Goal: Find specific fact: Find specific fact

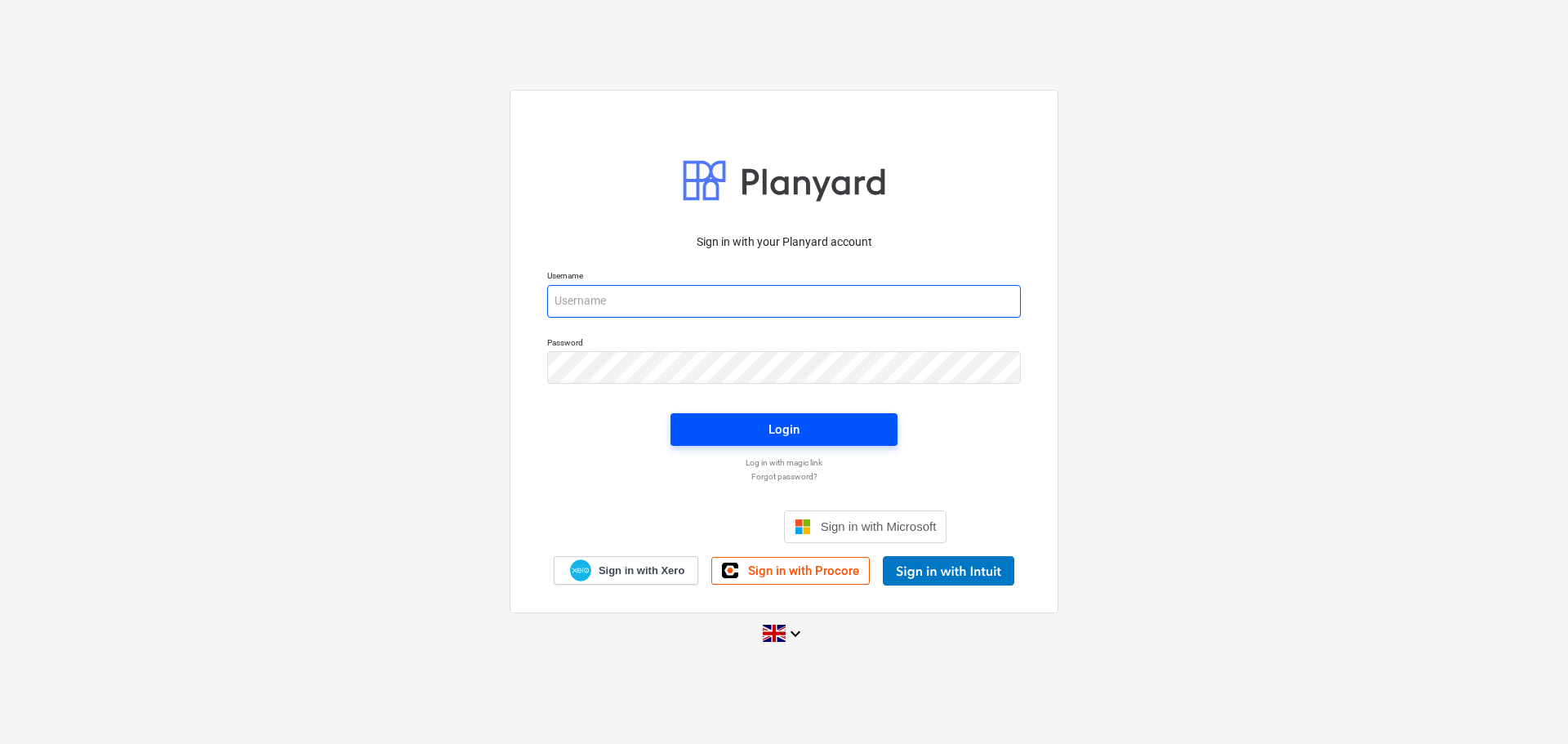
type input "[PERSON_NAME][EMAIL_ADDRESS][PERSON_NAME][DOMAIN_NAME]"
click at [765, 431] on span "Login" at bounding box center [784, 429] width 188 height 21
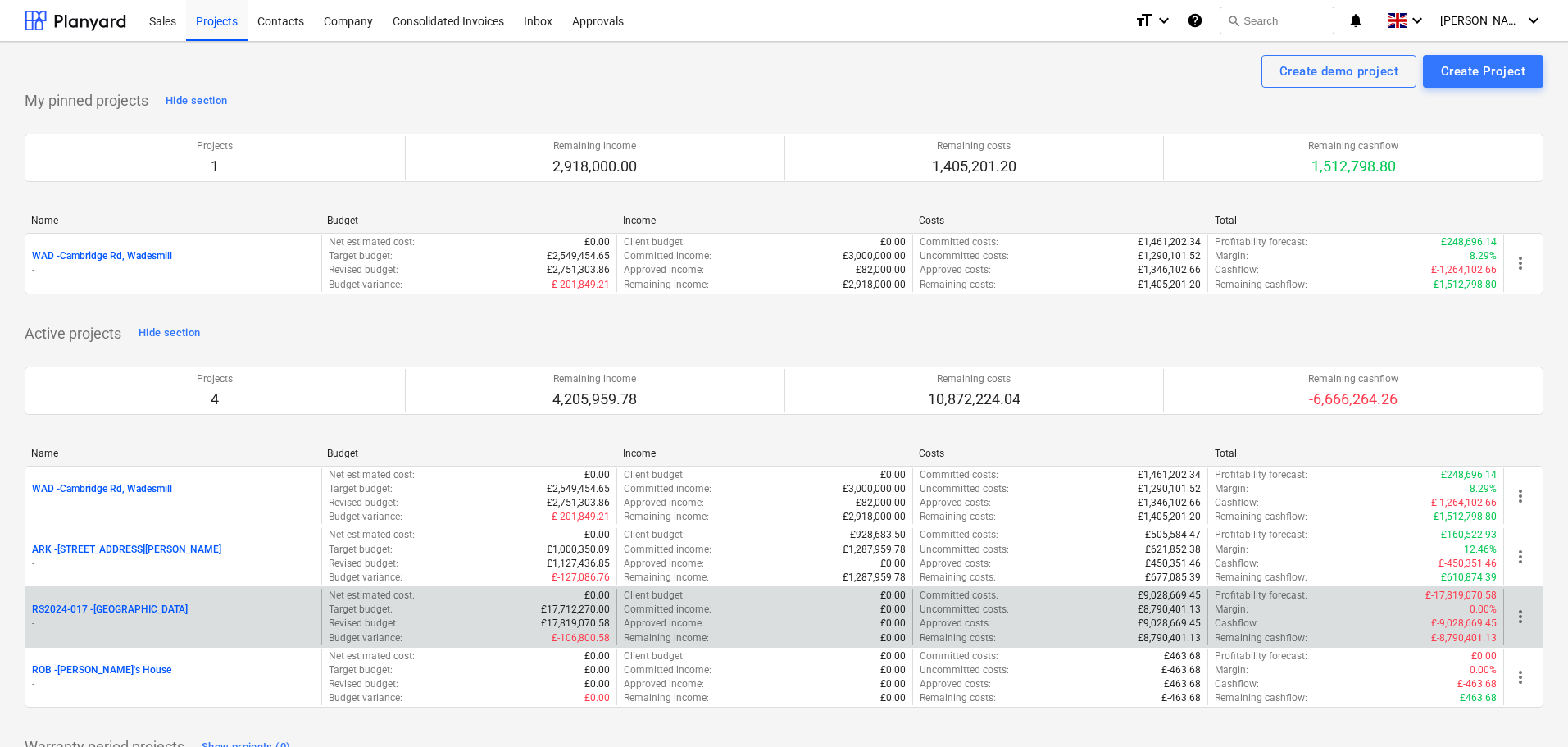
click at [111, 604] on p "RS2024-017 - [GEOGRAPHIC_DATA]" at bounding box center [109, 609] width 155 height 14
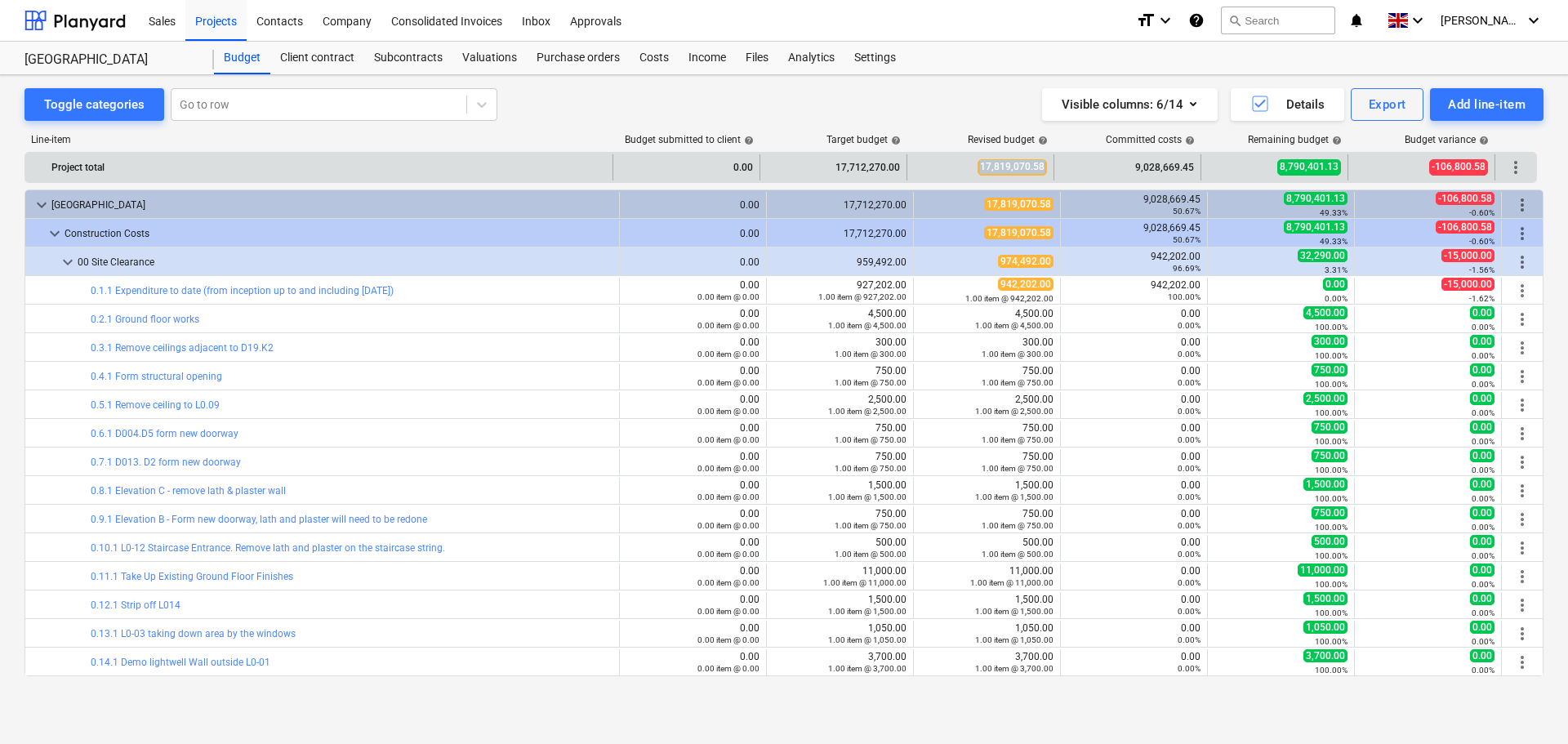
drag, startPoint x: 983, startPoint y: 167, endPoint x: 1050, endPoint y: 169, distance: 67.0
click at [1050, 169] on div "17,819,070.58" at bounding box center [981, 168] width 147 height 26
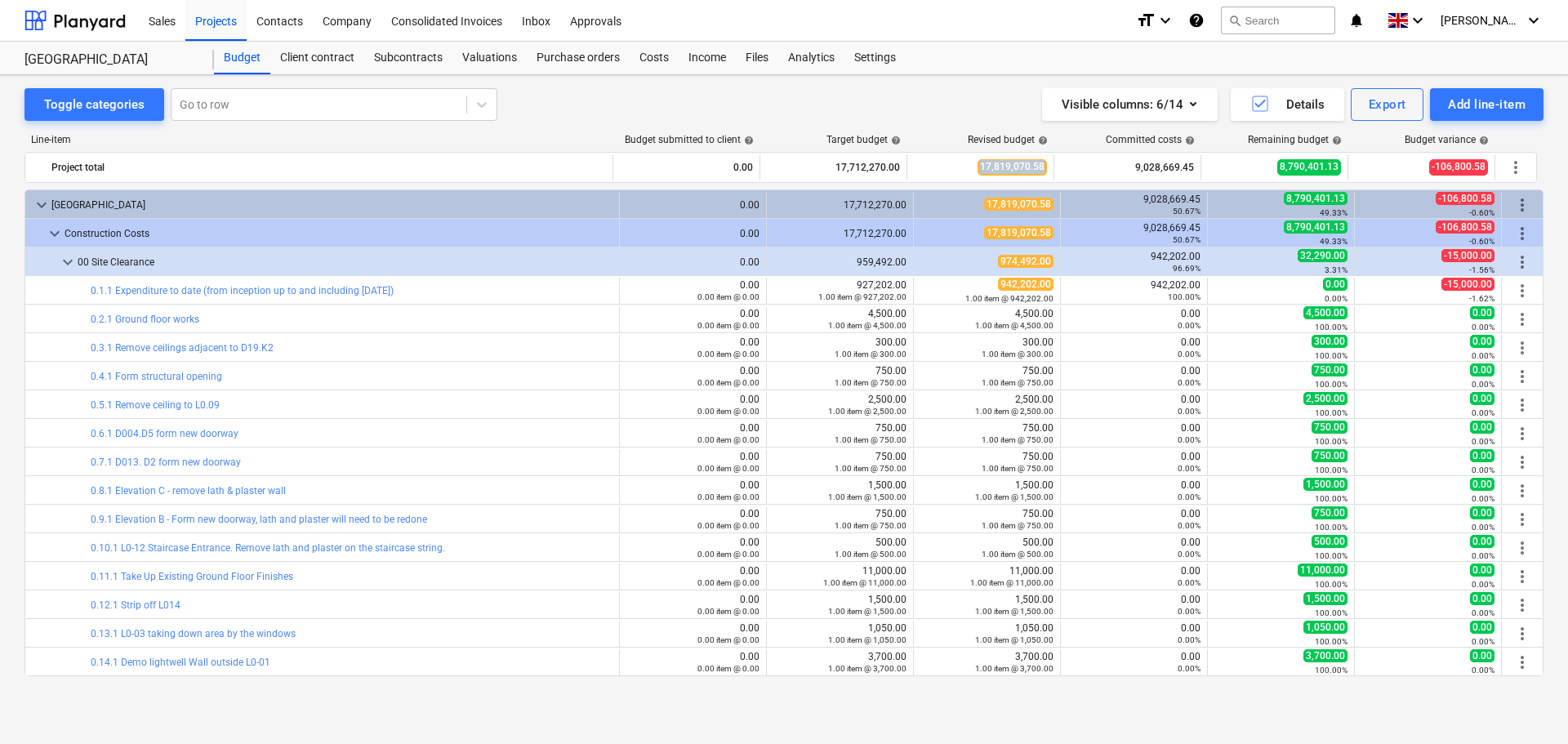
copy span "17,819,070.58"
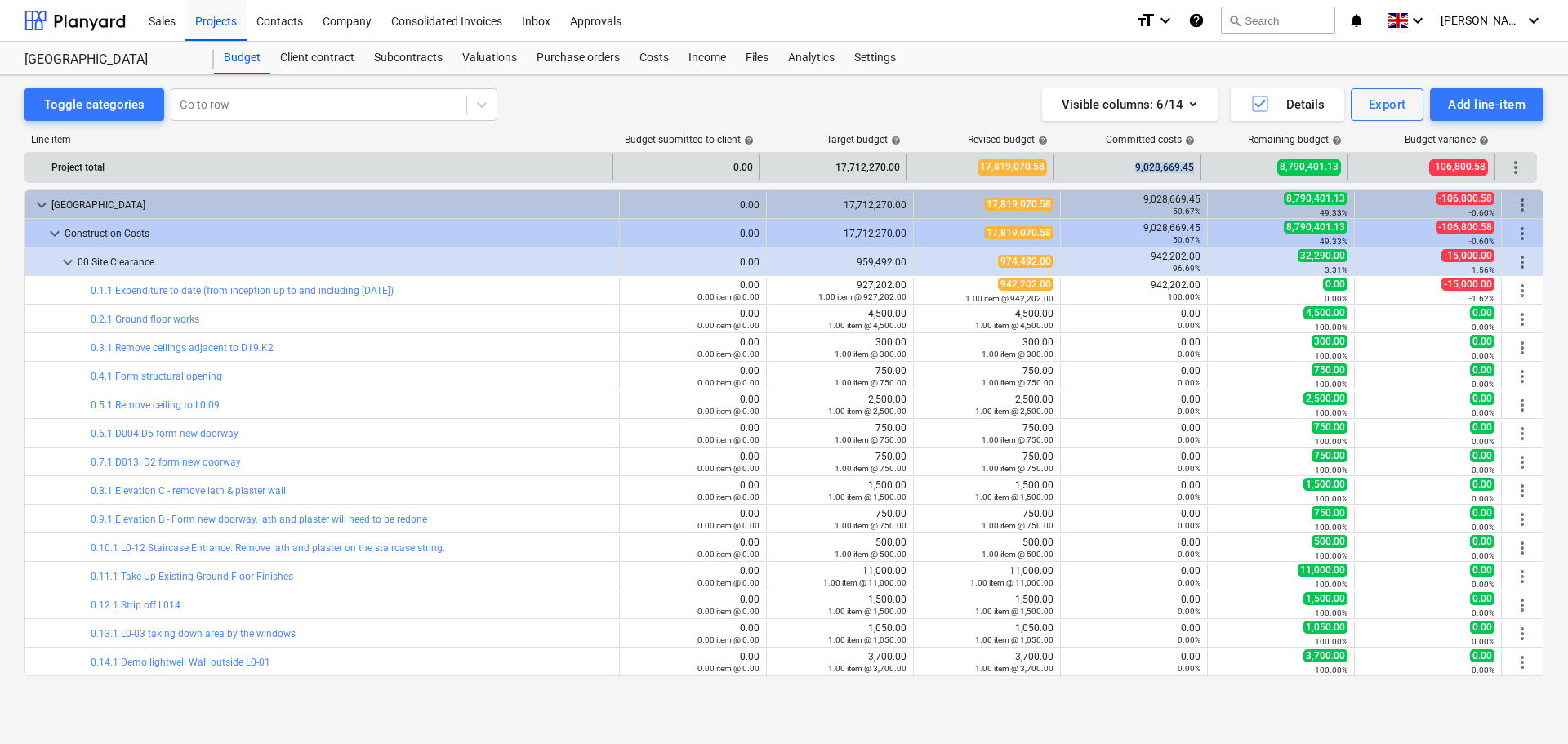
drag, startPoint x: 1139, startPoint y: 167, endPoint x: 1192, endPoint y: 163, distance: 53.2
click at [1192, 163] on div "9,028,669.45" at bounding box center [1127, 168] width 133 height 26
copy div "9,028,669.45"
